Goal: Task Accomplishment & Management: Use online tool/utility

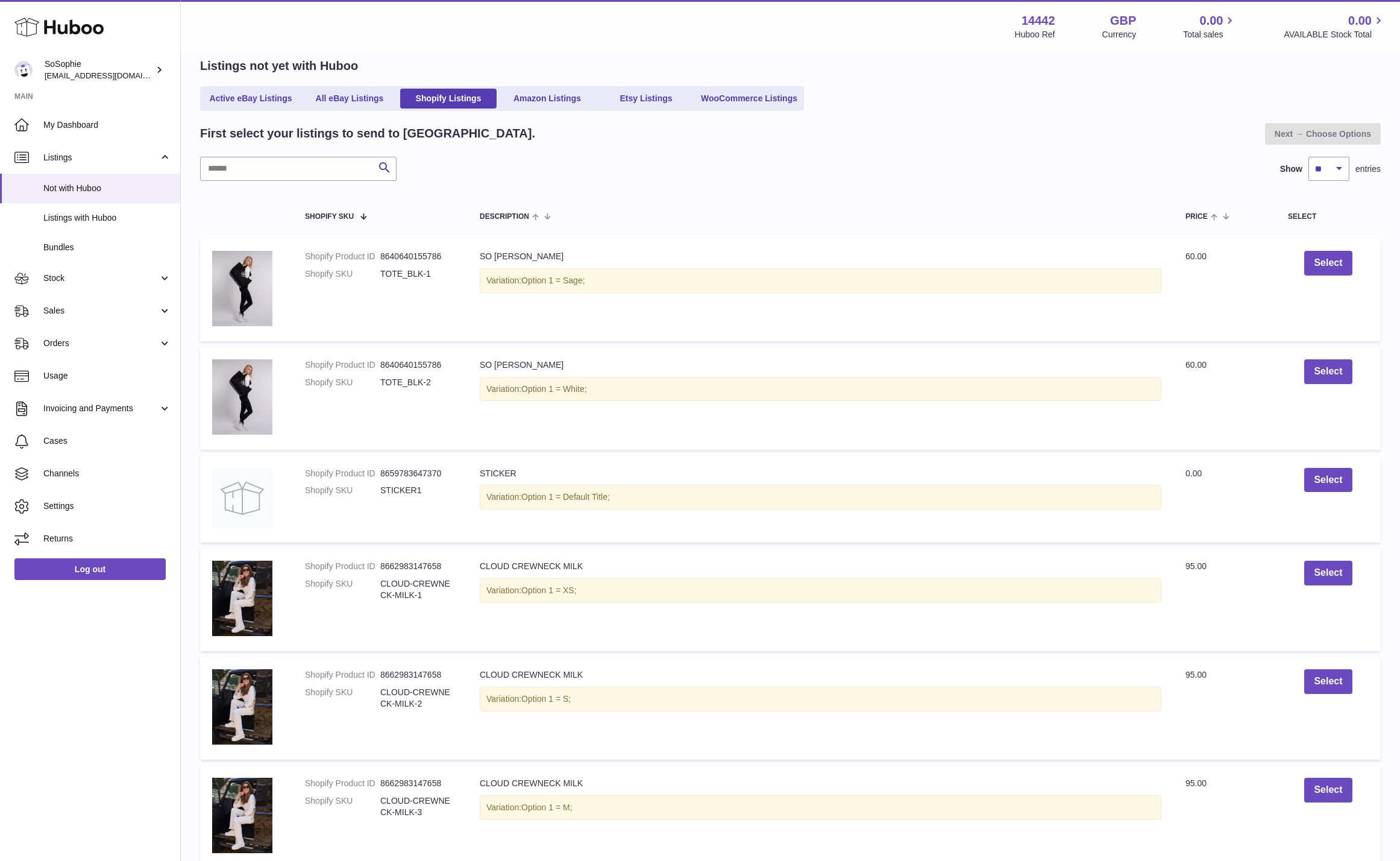
scroll to position [72, 0]
click at [78, 288] on link "Stock" at bounding box center [90, 278] width 181 height 32
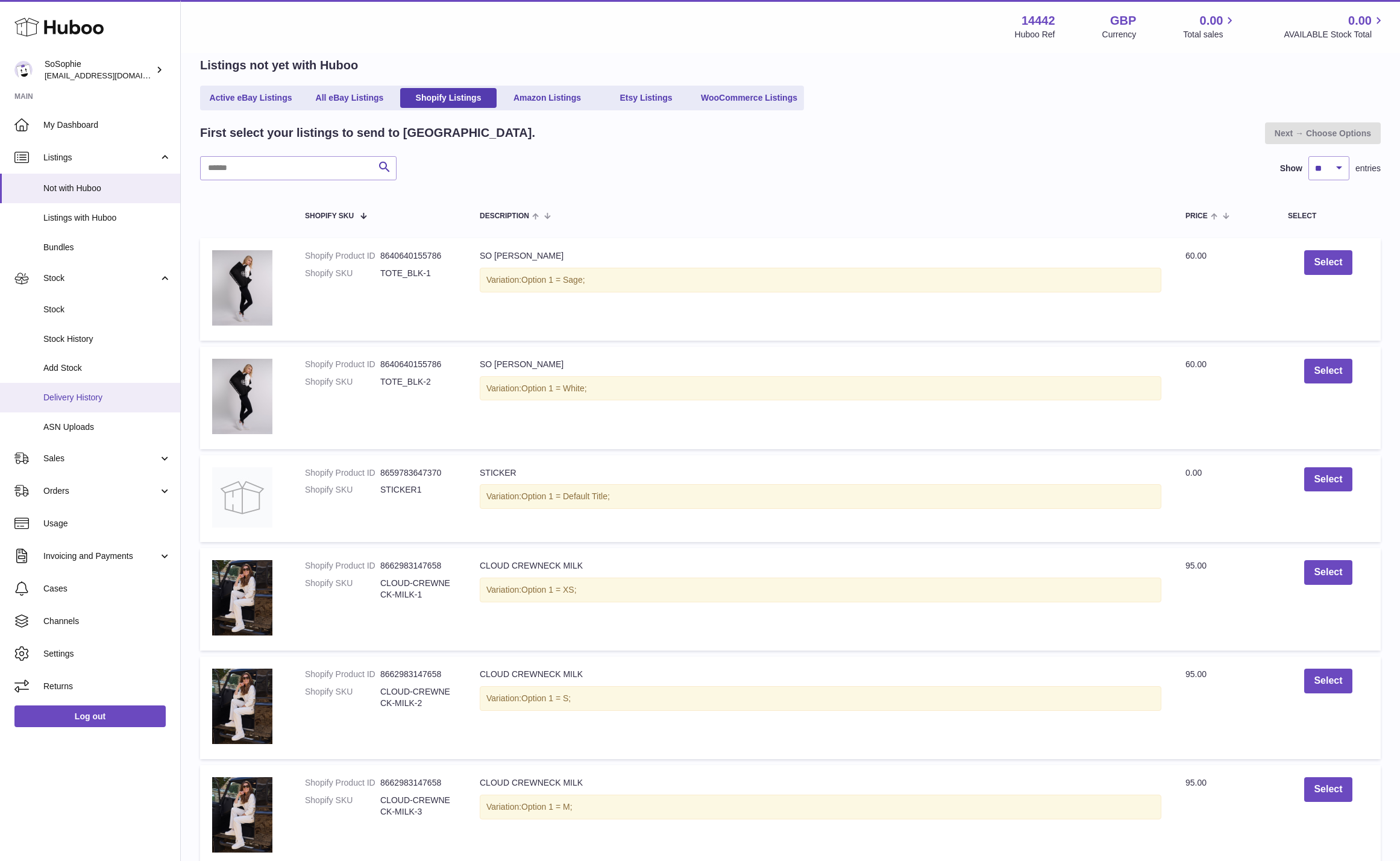
click at [88, 400] on span "Delivery History" at bounding box center [107, 398] width 127 height 11
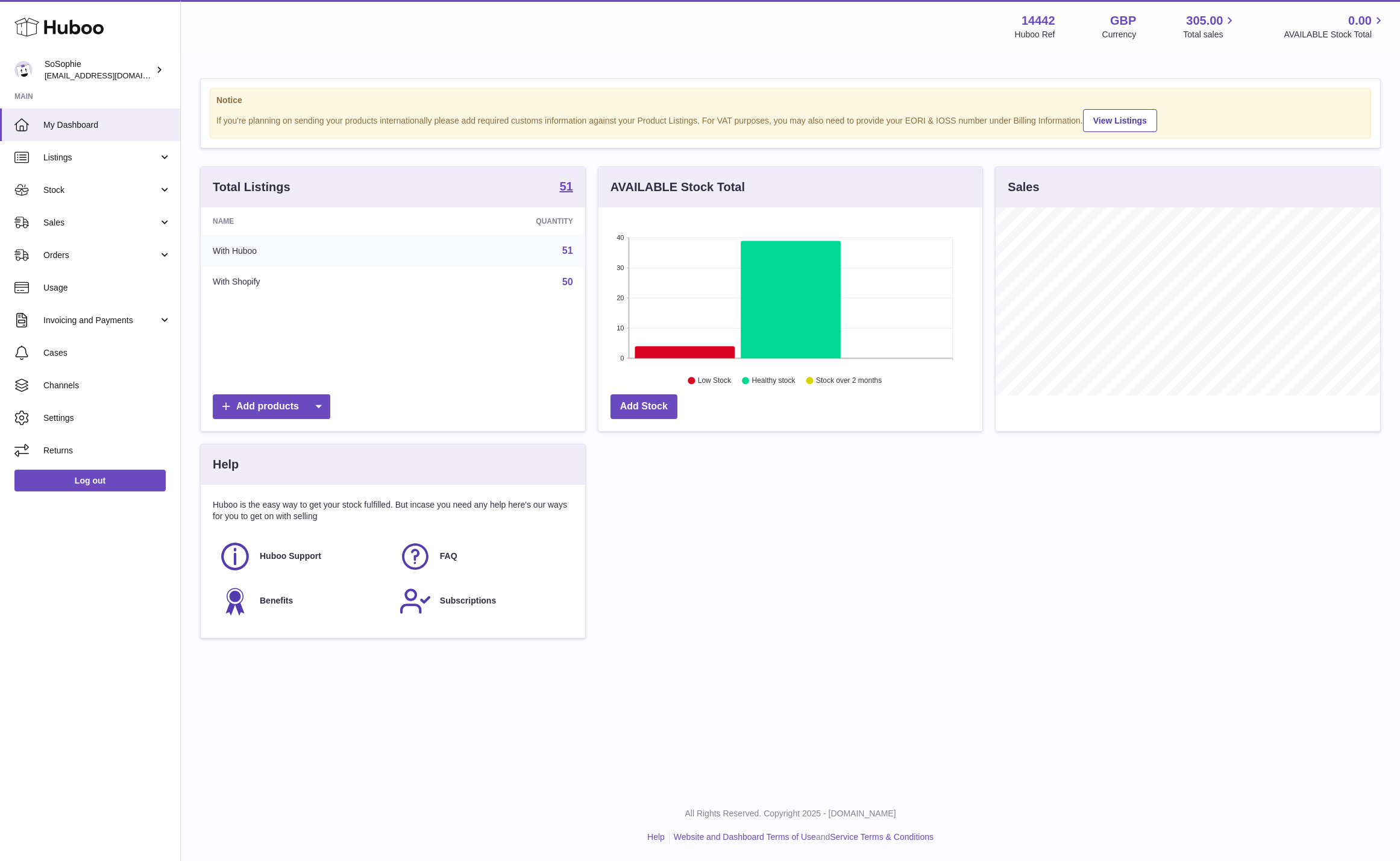
scroll to position [188, 384]
click at [117, 199] on link "Stock" at bounding box center [90, 189] width 181 height 32
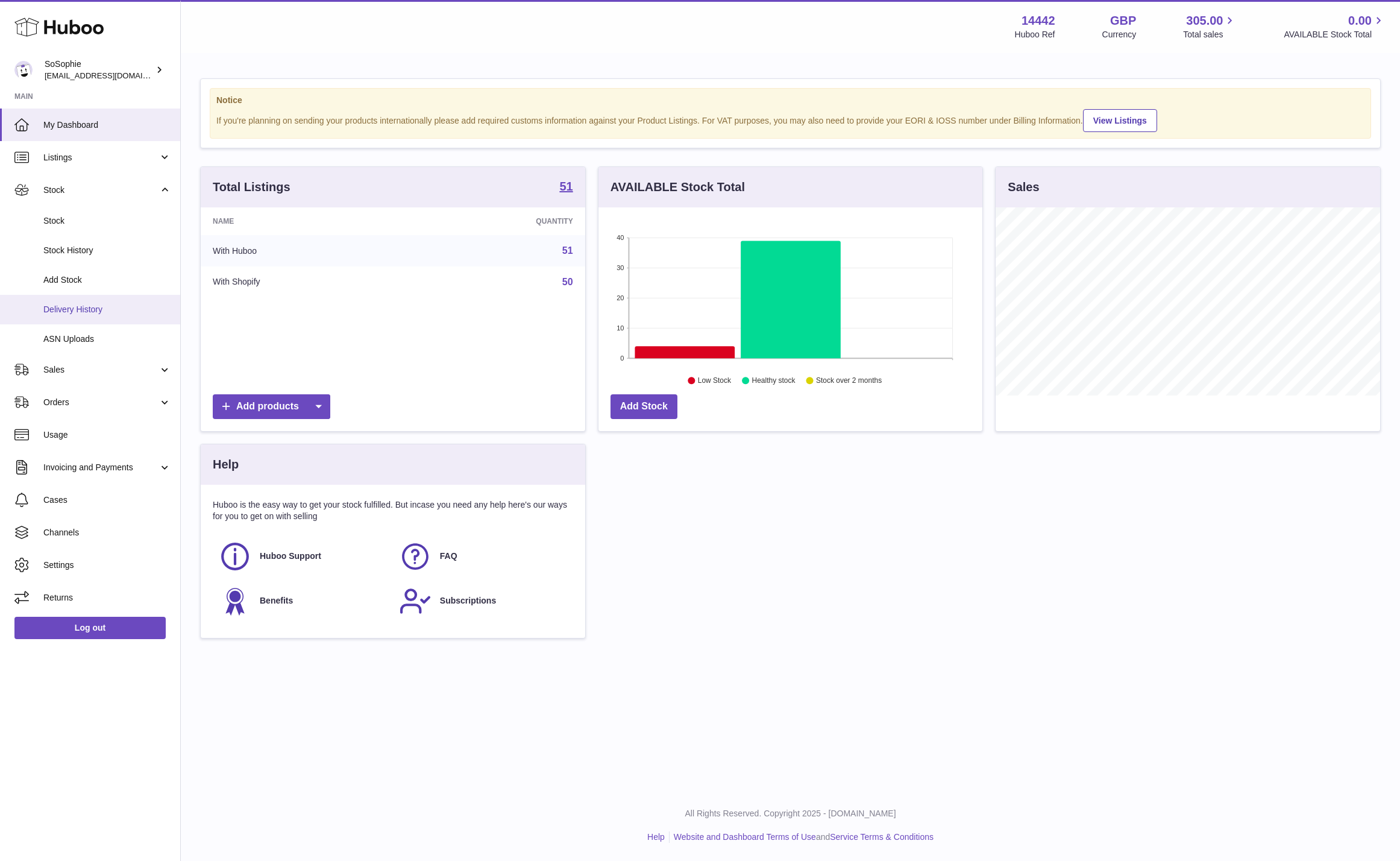
click at [100, 308] on span "Delivery History" at bounding box center [107, 310] width 127 height 11
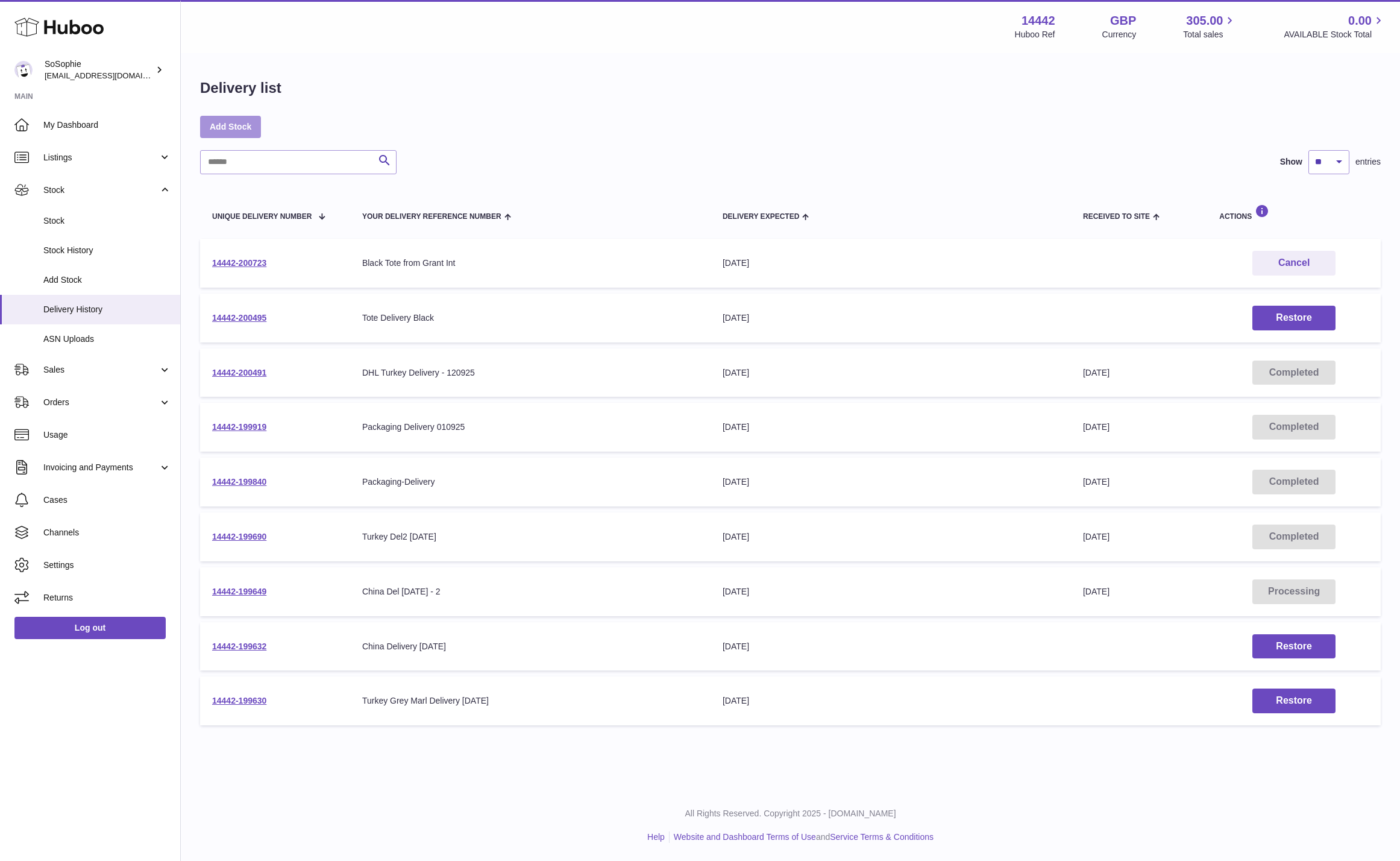
click at [243, 128] on link "Add Stock" at bounding box center [230, 126] width 61 height 21
